Goal: Navigation & Orientation: Find specific page/section

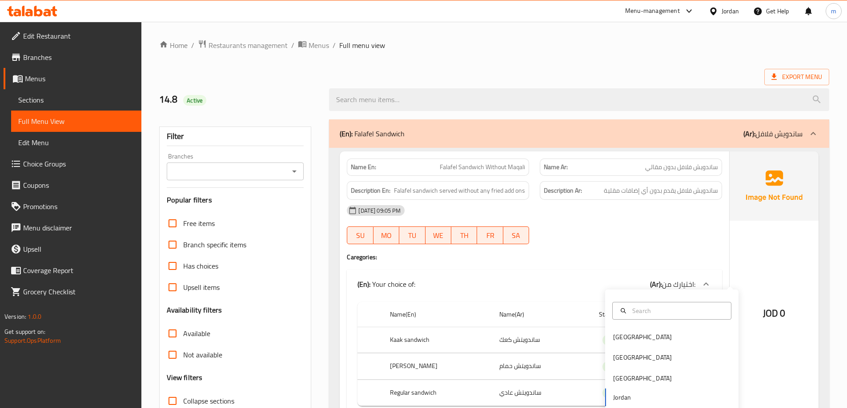
scroll to position [267, 0]
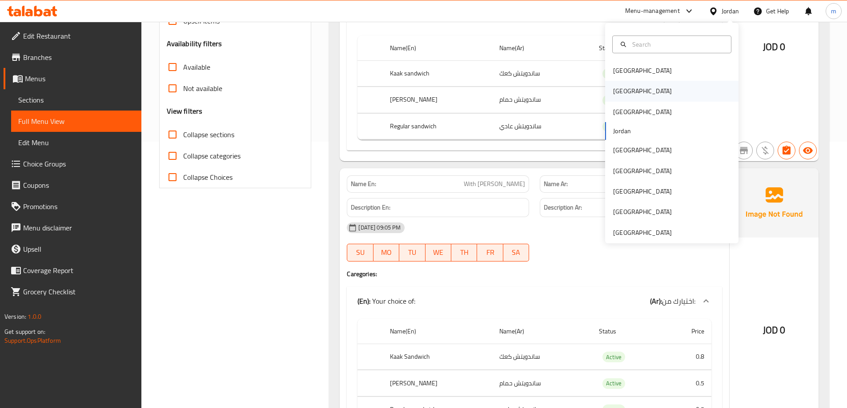
click at [659, 87] on div "[GEOGRAPHIC_DATA]" at bounding box center [671, 91] width 133 height 20
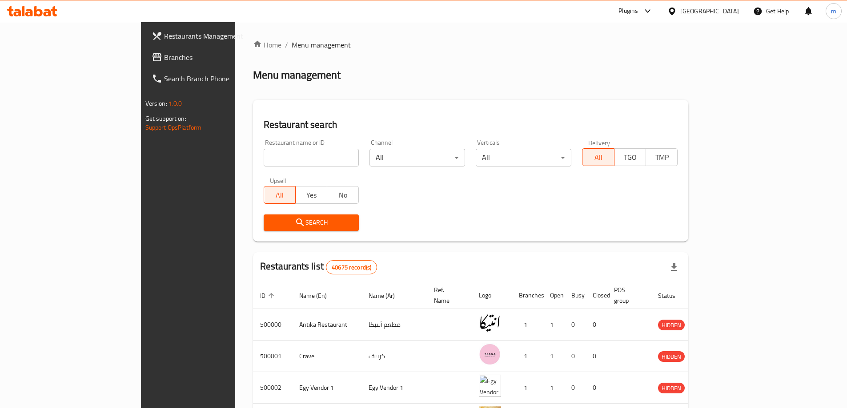
click at [397, 119] on h2 "Restaurant search" at bounding box center [471, 124] width 414 height 13
click at [653, 14] on icon at bounding box center [647, 11] width 11 height 11
click at [623, 83] on div "Restaurant-Management" at bounding box center [606, 81] width 70 height 10
